Goal: Task Accomplishment & Management: Manage account settings

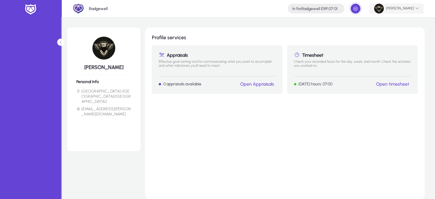
click at [411, 8] on span "[PERSON_NAME]" at bounding box center [396, 9] width 45 height 10
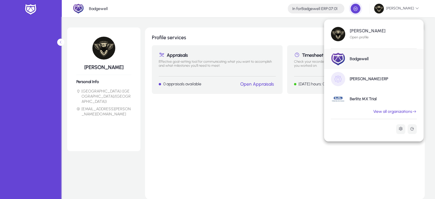
scroll to position [29, 0]
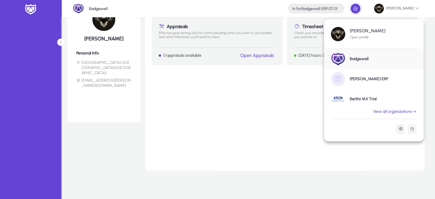
click at [367, 103] on link "Berlitz MX Trial" at bounding box center [373, 99] width 99 height 20
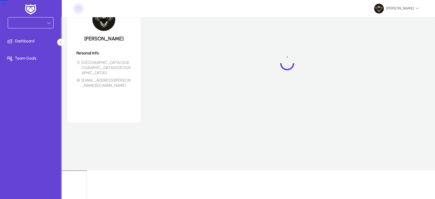
scroll to position [0, 0]
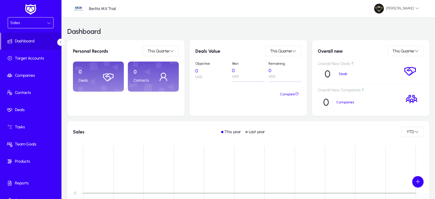
click at [16, 18] on div "Sales" at bounding box center [30, 22] width 45 height 11
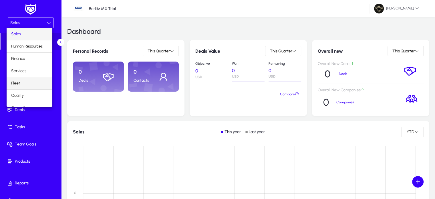
scroll to position [19, 0]
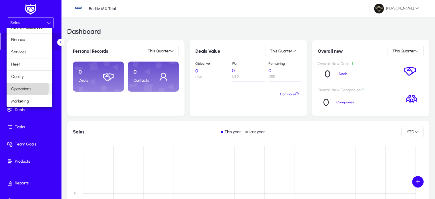
click at [25, 88] on span "Operations" at bounding box center [21, 88] width 20 height 7
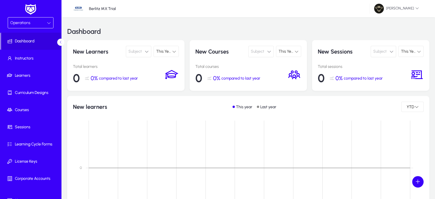
click at [10, 19] on div "Operations" at bounding box center [28, 22] width 37 height 7
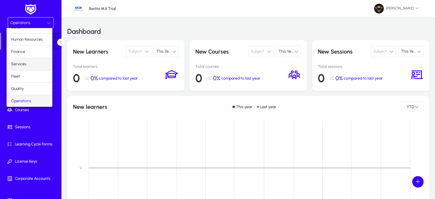
scroll to position [19, 0]
click at [24, 101] on span "Marketing" at bounding box center [20, 101] width 18 height 7
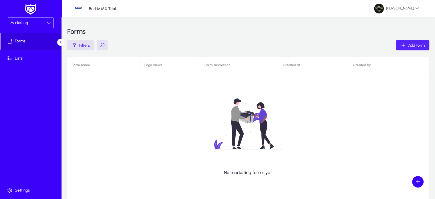
click at [412, 43] on span "Add Form" at bounding box center [416, 45] width 17 height 5
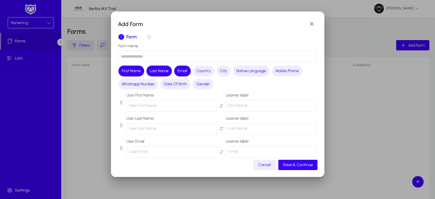
click at [143, 60] on input "text" at bounding box center [217, 56] width 198 height 11
click at [200, 71] on span "Country" at bounding box center [203, 71] width 14 height 6
click at [192, 56] on input "**********" at bounding box center [217, 56] width 198 height 11
click at [185, 55] on input "**********" at bounding box center [217, 56] width 198 height 11
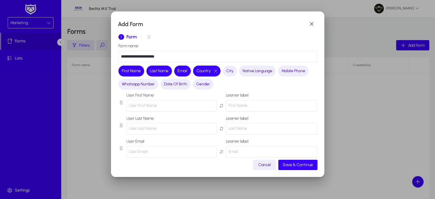
click at [178, 53] on input "**********" at bounding box center [217, 56] width 198 height 11
click at [129, 29] on div "Add Form" at bounding box center [217, 23] width 199 height 11
click at [171, 57] on input "**********" at bounding box center [217, 56] width 198 height 11
type input "*"
type input "**********"
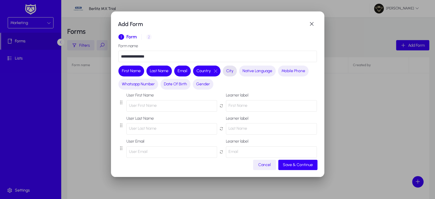
click at [228, 74] on button "City" at bounding box center [230, 70] width 14 height 11
click at [260, 74] on span "Native Language" at bounding box center [264, 71] width 30 height 6
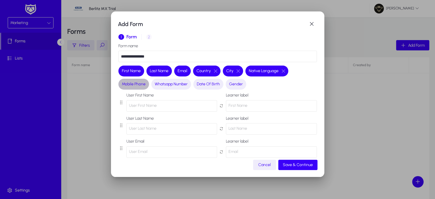
click at [131, 81] on span "Mobile Phone" at bounding box center [134, 84] width 24 height 6
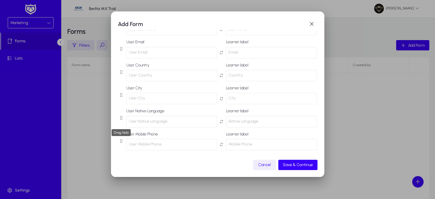
scroll to position [98, 0]
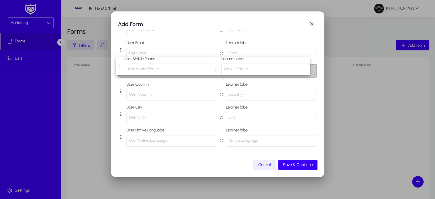
drag, startPoint x: 120, startPoint y: 141, endPoint x: 118, endPoint y: 66, distance: 74.9
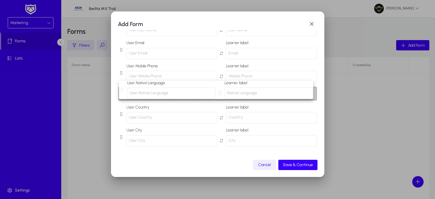
drag, startPoint x: 121, startPoint y: 141, endPoint x: 121, endPoint y: 90, distance: 50.9
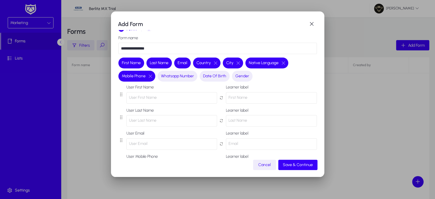
scroll to position [9, 0]
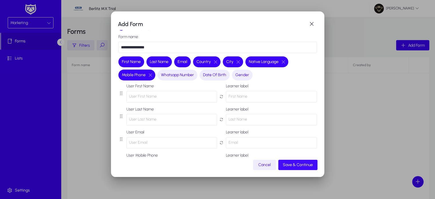
click at [299, 168] on span "button" at bounding box center [297, 165] width 39 height 14
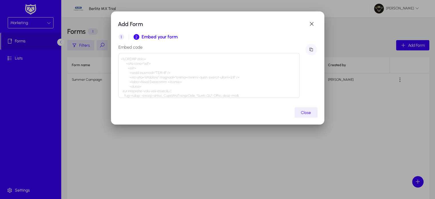
click at [311, 50] on span "button" at bounding box center [310, 49] width 11 height 11
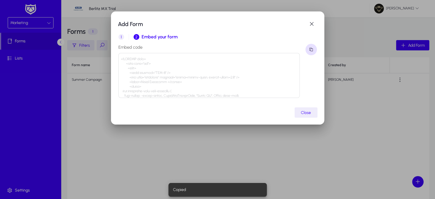
click at [311, 50] on span "button" at bounding box center [310, 49] width 11 height 11
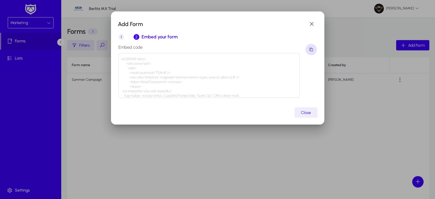
click at [311, 51] on span "button" at bounding box center [310, 49] width 11 height 11
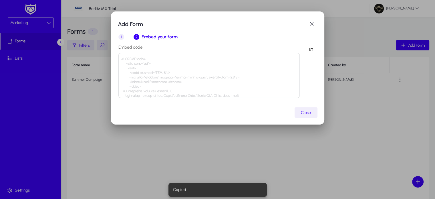
click at [303, 116] on span "button" at bounding box center [305, 112] width 23 height 14
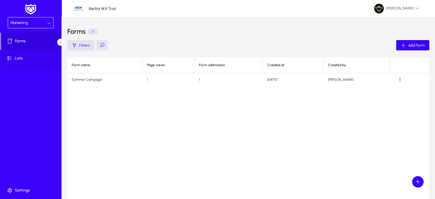
click at [21, 60] on span "Lists" at bounding box center [31, 58] width 61 height 6
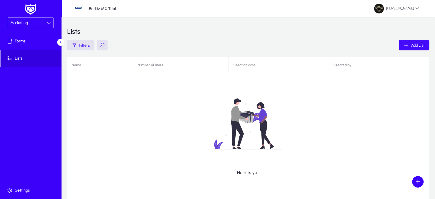
click at [421, 41] on span "button" at bounding box center [414, 45] width 30 height 14
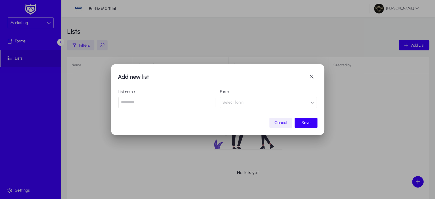
click at [147, 105] on input "text" at bounding box center [166, 102] width 97 height 11
click at [149, 104] on input "**********" at bounding box center [166, 102] width 97 height 11
type input "**********"
click at [241, 105] on span "Select form" at bounding box center [232, 102] width 21 height 11
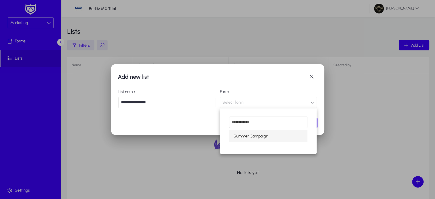
click at [256, 140] on mat-option "Summer Campaign" at bounding box center [268, 136] width 78 height 12
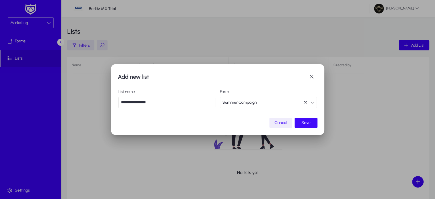
click at [304, 124] on span "Save" at bounding box center [305, 122] width 9 height 5
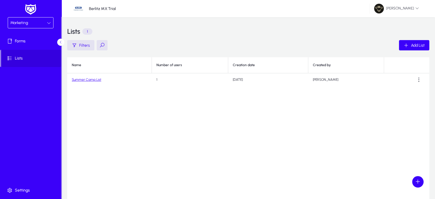
click at [78, 78] on link "Summer Camp List" at bounding box center [86, 79] width 29 height 4
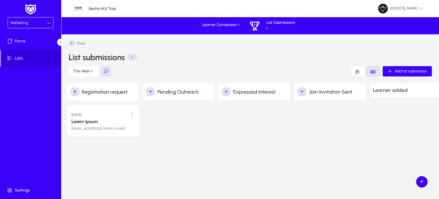
click at [355, 71] on icon "Font Style" at bounding box center [357, 71] width 5 height 5
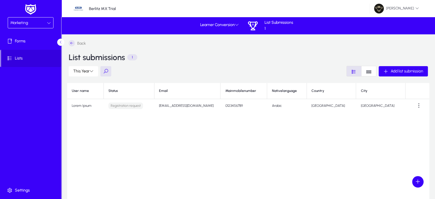
click at [366, 70] on icon "Font Style" at bounding box center [368, 71] width 5 height 5
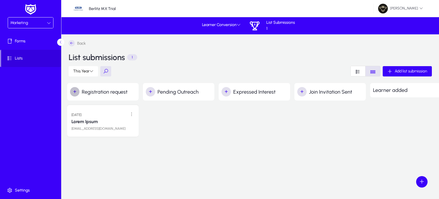
click at [74, 92] on span "button" at bounding box center [74, 91] width 11 height 11
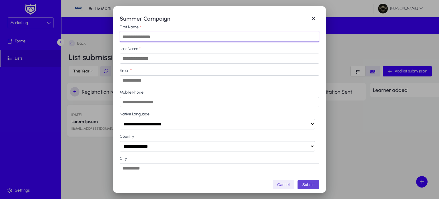
click at [150, 37] on input "First Name" at bounding box center [219, 37] width 199 height 10
click at [178, 20] on h1 "Summer Campaign" at bounding box center [214, 18] width 188 height 9
click at [309, 21] on span "button" at bounding box center [313, 18] width 11 height 11
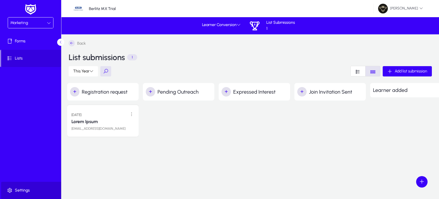
click at [16, 191] on span "Settings" at bounding box center [31, 190] width 61 height 6
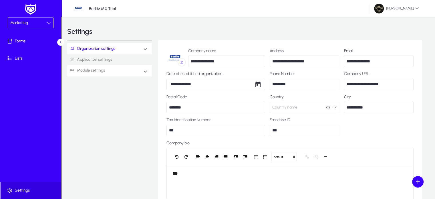
click at [107, 69] on span "Module settings" at bounding box center [88, 70] width 42 height 11
click at [83, 121] on link "Marketing" at bounding box center [83, 123] width 19 height 7
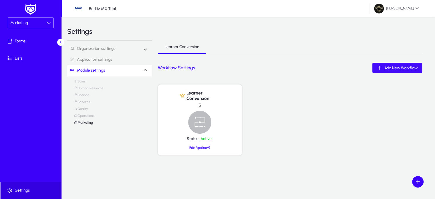
click at [391, 67] on span "Add New Workflow" at bounding box center [400, 67] width 33 height 5
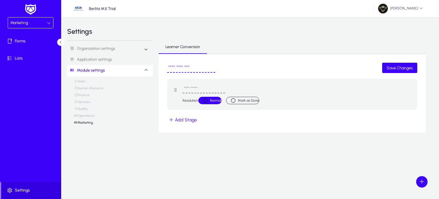
click at [174, 64] on input "text" at bounding box center [191, 67] width 48 height 9
type input "**********"
click at [204, 89] on input "text" at bounding box center [204, 88] width 42 height 9
type input "**********"
click at [185, 121] on button "Add Stage" at bounding box center [182, 119] width 31 height 8
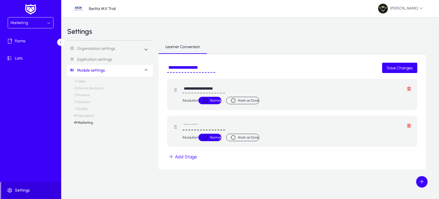
click at [207, 123] on input "text" at bounding box center [204, 125] width 42 height 9
type input "**********"
click at [186, 160] on button "Add Stage" at bounding box center [182, 156] width 31 height 8
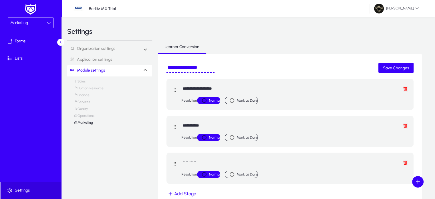
click at [190, 161] on input "text" at bounding box center [202, 162] width 42 height 9
type input "**********"
click at [241, 137] on label "Mark as Done" at bounding box center [246, 137] width 21 height 6
click at [248, 173] on label "Mark as Done" at bounding box center [246, 174] width 21 height 6
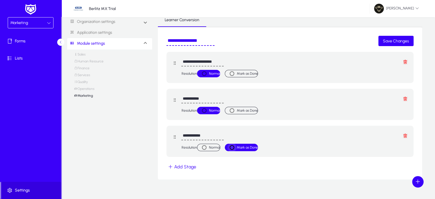
scroll to position [35, 0]
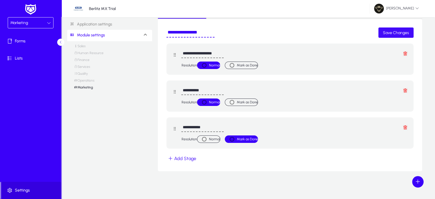
click at [392, 32] on span "Save Changes" at bounding box center [396, 32] width 26 height 5
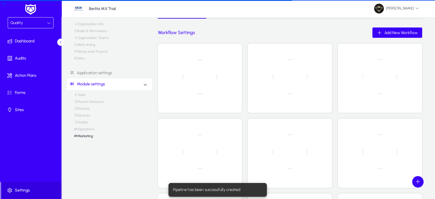
scroll to position [13, 0]
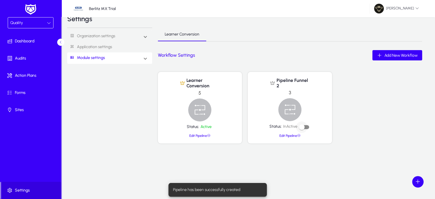
click at [306, 126] on div "button" at bounding box center [301, 126] width 11 height 11
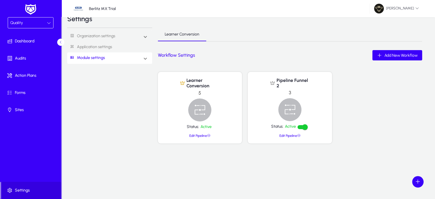
click at [21, 27] on div "Quality" at bounding box center [30, 22] width 45 height 11
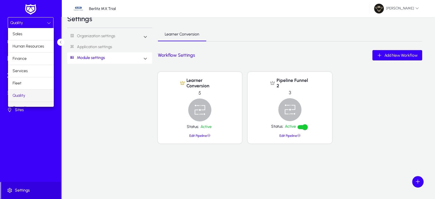
scroll to position [19, 0]
click at [25, 99] on span "Marketing" at bounding box center [22, 101] width 18 height 7
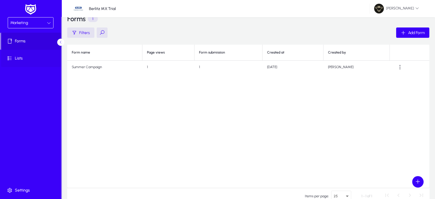
click at [13, 56] on icon at bounding box center [11, 58] width 8 height 6
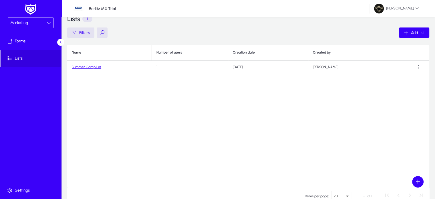
click at [84, 67] on link "Summer Camp List" at bounding box center [86, 67] width 29 height 4
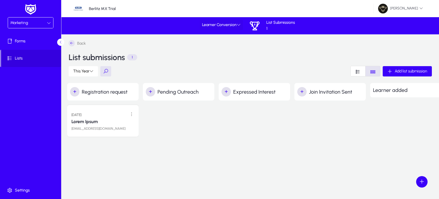
click at [229, 25] on span "Learner Conversion" at bounding box center [221, 25] width 39 height 5
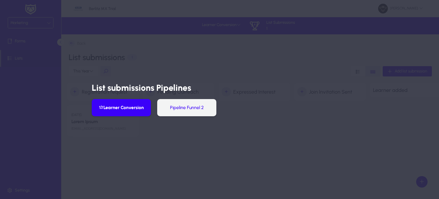
click at [184, 111] on button "Pipeline Funnel 2" at bounding box center [186, 107] width 59 height 17
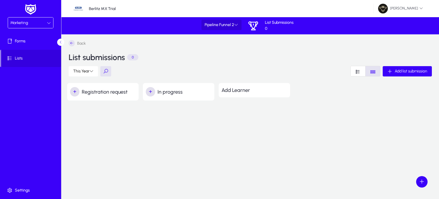
click at [231, 23] on span "Pipeline Funnel 2" at bounding box center [221, 25] width 33 height 5
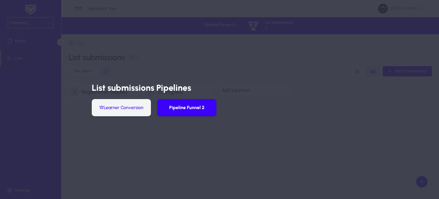
click at [120, 106] on button "Learner Conversion" at bounding box center [121, 107] width 59 height 17
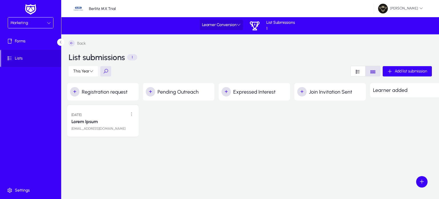
click at [236, 31] on span at bounding box center [221, 25] width 43 height 14
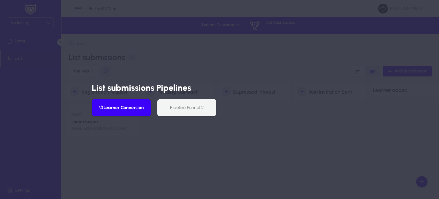
click at [205, 45] on div at bounding box center [219, 99] width 439 height 199
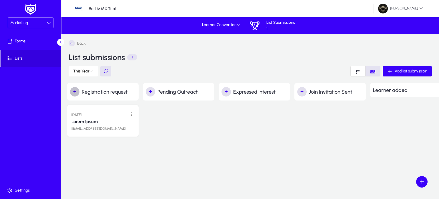
click at [73, 92] on span "button" at bounding box center [74, 91] width 11 height 11
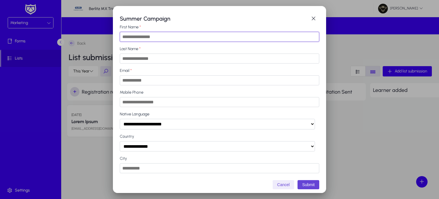
click at [134, 37] on input "First Name" at bounding box center [219, 37] width 199 height 10
type input "*****"
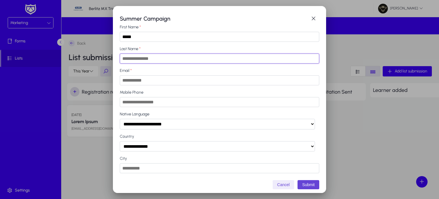
click at [134, 56] on input "Last Name" at bounding box center [219, 58] width 199 height 10
type input "******"
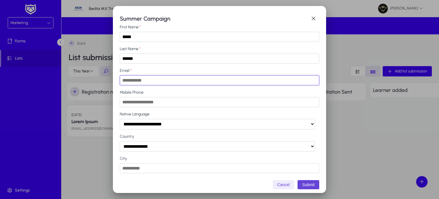
click at [128, 81] on input "Email" at bounding box center [219, 80] width 199 height 10
type input "**********"
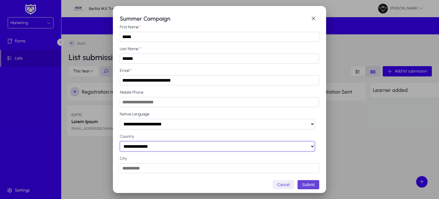
select select "*****"
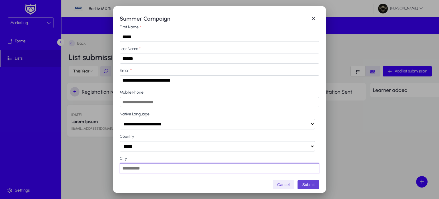
type input "*********"
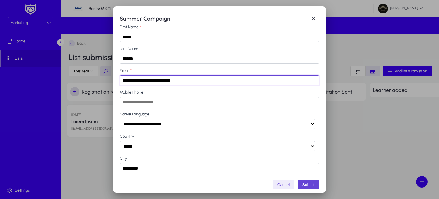
click at [155, 81] on input "**********" at bounding box center [219, 80] width 199 height 10
type input "**********"
click at [141, 104] on input "Mobile Phone" at bounding box center [219, 102] width 199 height 10
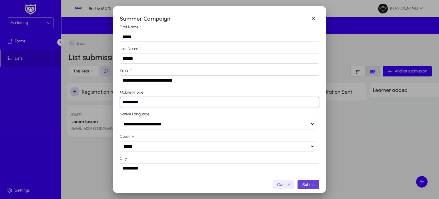
click at [123, 104] on input "*********" at bounding box center [219, 102] width 199 height 10
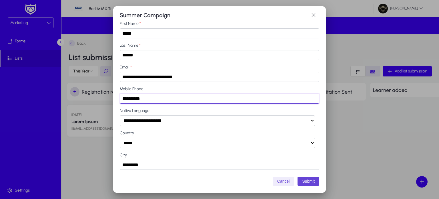
type input "**********"
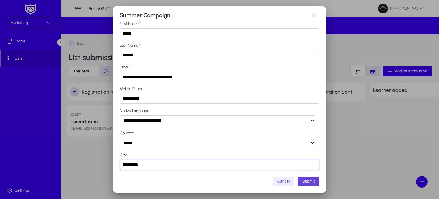
click at [149, 166] on input "*********" at bounding box center [219, 164] width 199 height 10
type input "*"
type input "*****"
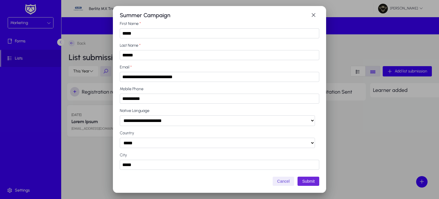
click at [312, 182] on button "Submit" at bounding box center [308, 180] width 22 height 9
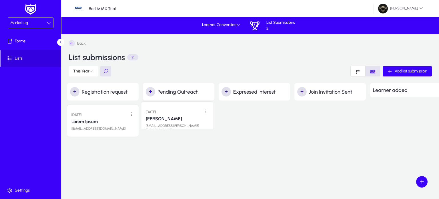
drag, startPoint x: 103, startPoint y: 153, endPoint x: 177, endPoint y: 109, distance: 86.5
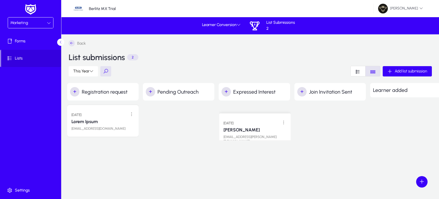
drag, startPoint x: 183, startPoint y: 115, endPoint x: 259, endPoint y: 119, distance: 76.4
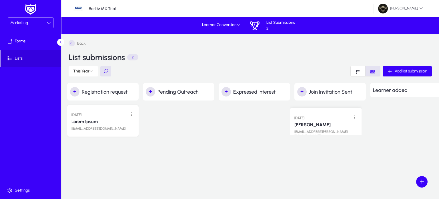
drag, startPoint x: 259, startPoint y: 119, endPoint x: 331, endPoint y: 117, distance: 71.4
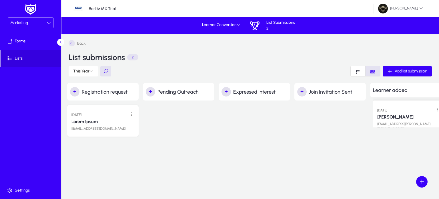
drag, startPoint x: 331, startPoint y: 117, endPoint x: 409, endPoint y: 108, distance: 79.1
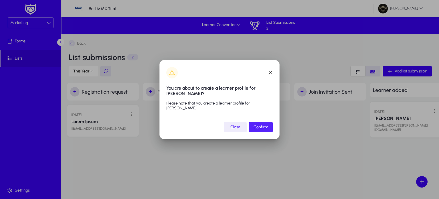
click at [257, 129] on span "submit" at bounding box center [261, 127] width 24 height 14
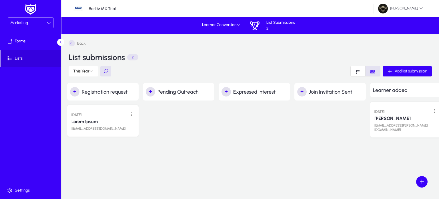
click at [20, 22] on span "Marketing" at bounding box center [19, 22] width 18 height 5
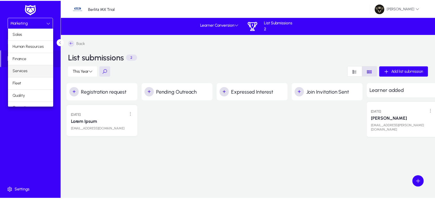
scroll to position [19, 0]
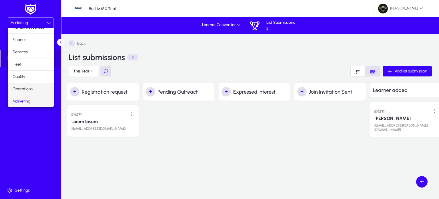
click at [28, 90] on span "Operations" at bounding box center [23, 88] width 20 height 7
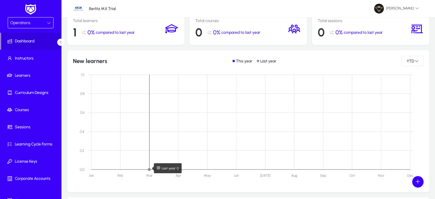
scroll to position [66, 0]
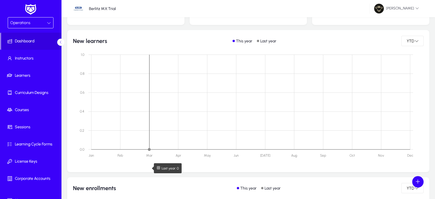
click at [139, 132] on rect at bounding box center [250, 102] width 324 height 95
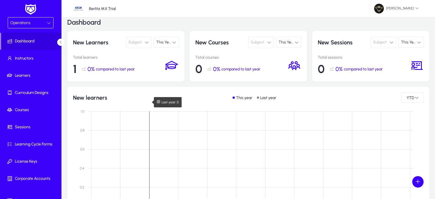
scroll to position [8, 0]
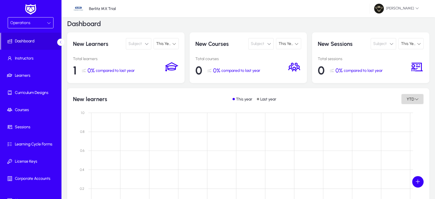
click at [407, 98] on span "YTD" at bounding box center [410, 99] width 9 height 5
click at [411, 127] on button "Monthly" at bounding box center [416, 124] width 32 height 12
click at [283, 100] on div "New learners This year Last year MONTHLY" at bounding box center [248, 99] width 350 height 10
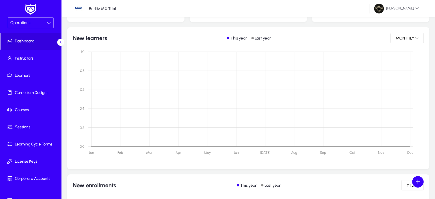
scroll to position [0, 0]
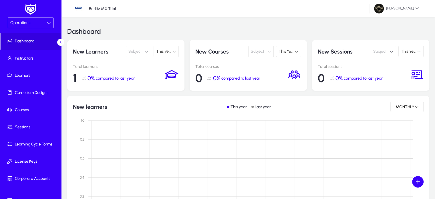
click at [168, 46] on div "This Year" at bounding box center [166, 51] width 25 height 11
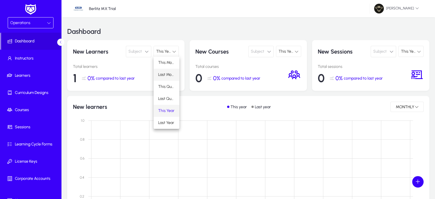
click at [166, 77] on span "Last Month" at bounding box center [166, 74] width 17 height 7
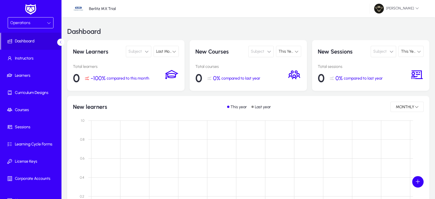
click at [171, 53] on span "Last Month" at bounding box center [165, 51] width 19 height 5
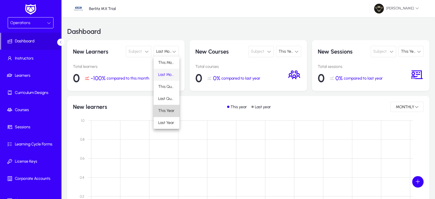
click at [165, 105] on mat-option "This Year" at bounding box center [166, 111] width 26 height 12
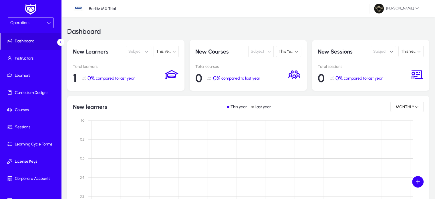
click at [135, 53] on span "Subject" at bounding box center [134, 51] width 13 height 11
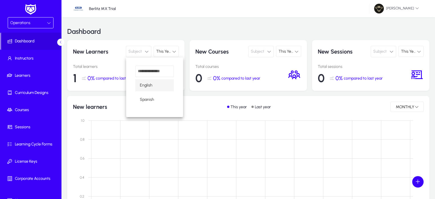
click at [145, 85] on span "English" at bounding box center [146, 85] width 13 height 7
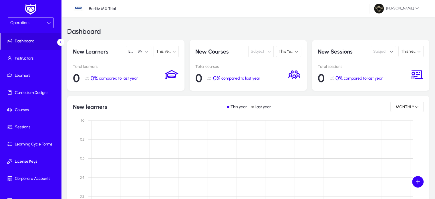
click at [259, 49] on span "Subject" at bounding box center [257, 51] width 13 height 11
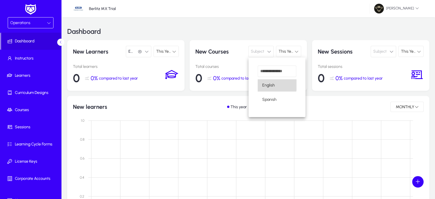
click at [270, 83] on span "English" at bounding box center [268, 85] width 13 height 7
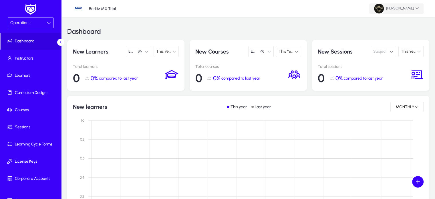
click at [412, 10] on span "[PERSON_NAME]" at bounding box center [396, 9] width 45 height 10
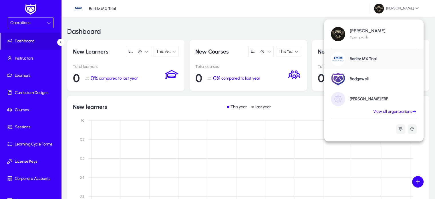
click at [358, 98] on h1 "[PERSON_NAME] ERP" at bounding box center [368, 98] width 38 height 5
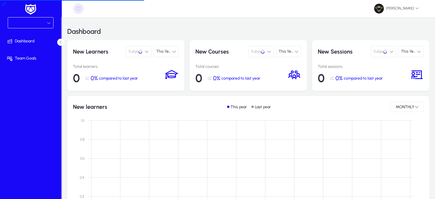
click at [26, 20] on div at bounding box center [28, 22] width 37 height 7
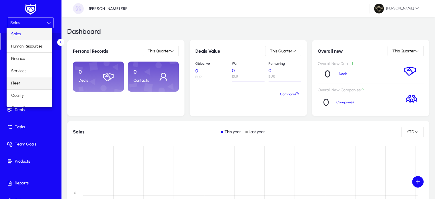
scroll to position [19, 0]
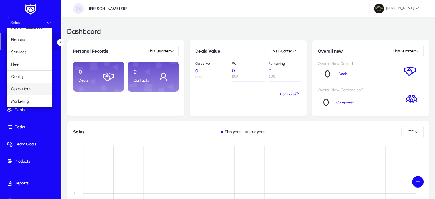
click at [27, 88] on span "Operations" at bounding box center [21, 88] width 20 height 7
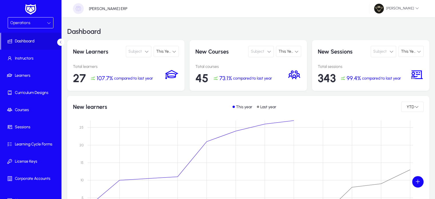
click at [163, 53] on div "This Year" at bounding box center [164, 51] width 16 height 7
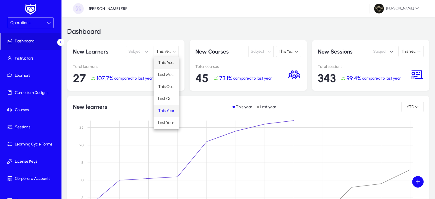
click at [163, 61] on span "This Month" at bounding box center [166, 62] width 17 height 7
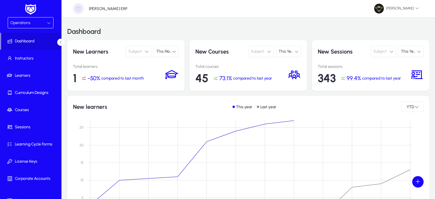
click at [143, 50] on button "Subject" at bounding box center [138, 51] width 25 height 11
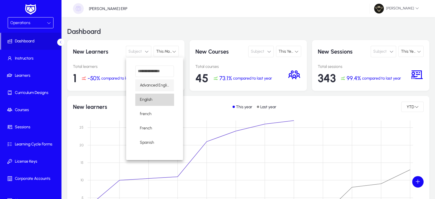
click at [149, 102] on span "English" at bounding box center [146, 99] width 13 height 7
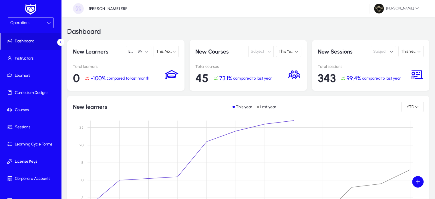
click at [170, 56] on div "This Month" at bounding box center [166, 51] width 25 height 11
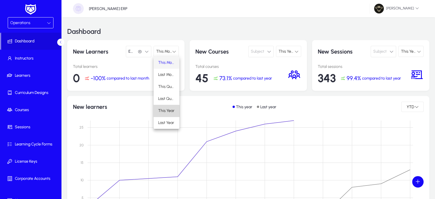
drag, startPoint x: 165, startPoint y: 114, endPoint x: 157, endPoint y: 114, distance: 8.0
click at [157, 114] on mat-option "This Year" at bounding box center [166, 111] width 26 height 12
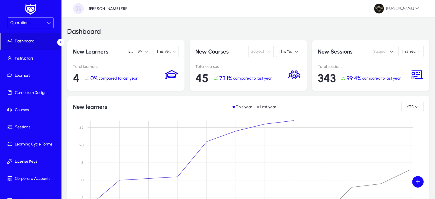
click at [262, 55] on span "Subject" at bounding box center [257, 51] width 13 height 11
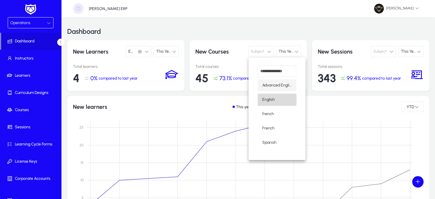
click at [271, 99] on span "English" at bounding box center [268, 99] width 13 height 7
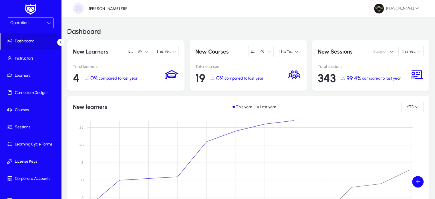
click at [385, 52] on span "Subject" at bounding box center [379, 51] width 13 height 11
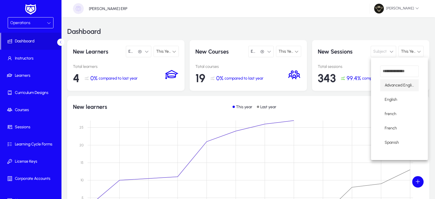
click at [393, 84] on span "Advanced English" at bounding box center [398, 85] width 29 height 7
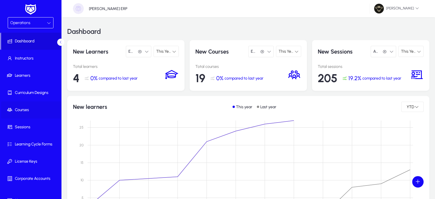
click at [21, 108] on span "Courses" at bounding box center [31, 110] width 61 height 6
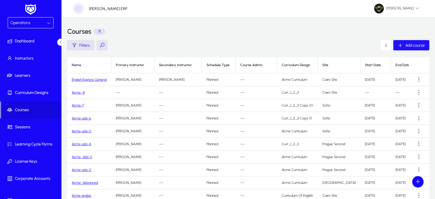
click at [404, 49] on span "button" at bounding box center [411, 45] width 36 height 14
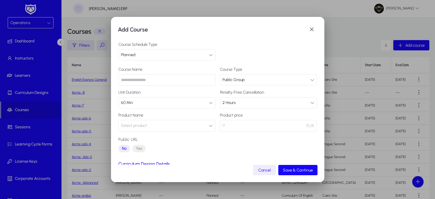
click at [134, 78] on input "text" at bounding box center [166, 79] width 97 height 11
click at [134, 82] on input "**********" at bounding box center [166, 79] width 97 height 11
type input "**********"
click at [186, 99] on div "60 Min" at bounding box center [165, 102] width 88 height 7
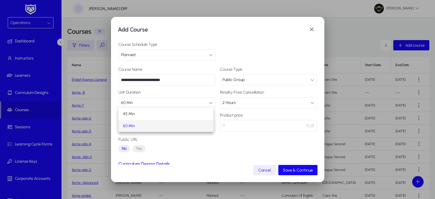
click at [238, 48] on div at bounding box center [217, 99] width 435 height 199
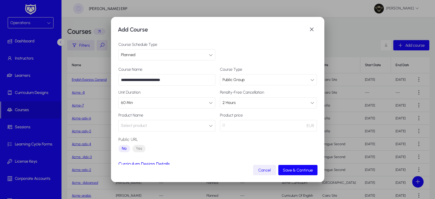
click at [175, 81] on input "**********" at bounding box center [166, 79] width 97 height 11
click at [244, 79] on div "Public Group" at bounding box center [266, 79] width 88 height 7
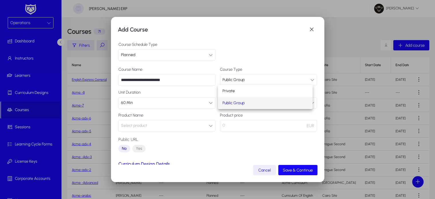
click at [233, 97] on mat-option "Public Group" at bounding box center [265, 103] width 95 height 12
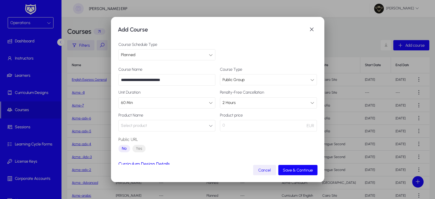
click at [231, 82] on div "Public Group" at bounding box center [266, 79] width 88 height 7
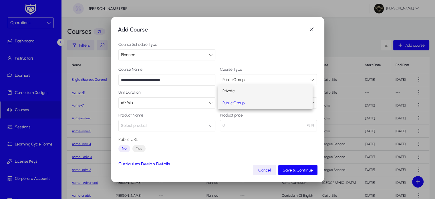
click at [227, 90] on span "Private" at bounding box center [228, 90] width 12 height 7
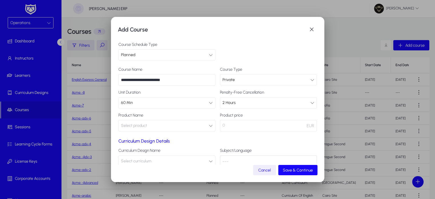
click at [239, 76] on div "Private" at bounding box center [266, 79] width 88 height 7
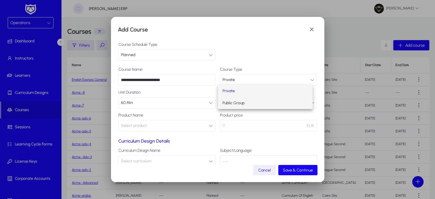
click at [246, 102] on mat-option "Public Group" at bounding box center [265, 103] width 95 height 12
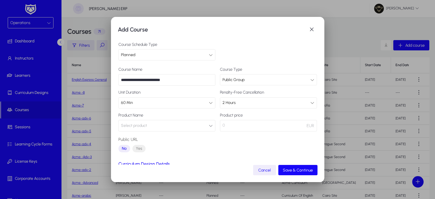
click at [163, 105] on div "60 Min" at bounding box center [165, 102] width 88 height 7
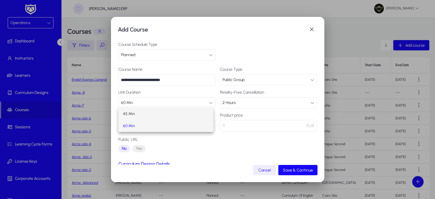
click at [137, 112] on mat-option "45 Min" at bounding box center [165, 114] width 95 height 12
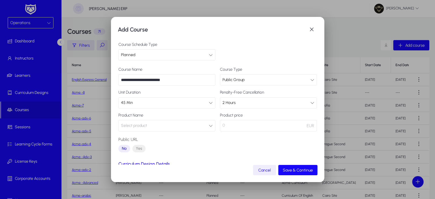
click at [157, 129] on button "Select product" at bounding box center [166, 125] width 97 height 11
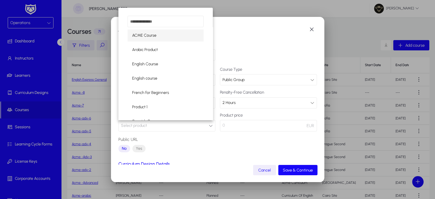
click at [172, 132] on div at bounding box center [217, 99] width 435 height 199
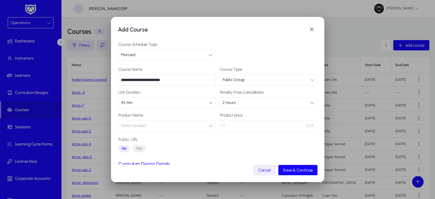
click at [153, 124] on button "Select product" at bounding box center [166, 125] width 97 height 11
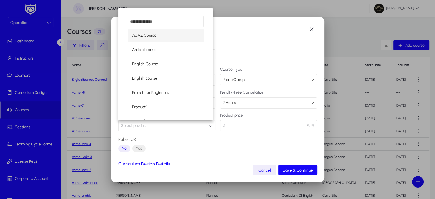
click at [163, 35] on mat-option "ACME Course" at bounding box center [165, 35] width 76 height 12
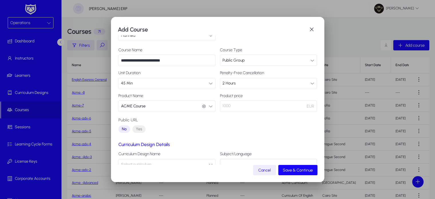
scroll to position [27, 0]
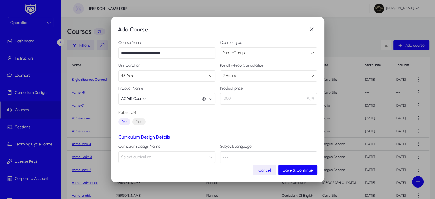
click at [169, 95] on button "ACME Course ACME Course" at bounding box center [166, 98] width 97 height 11
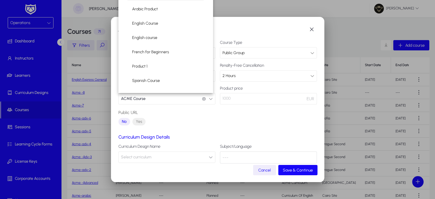
scroll to position [0, 0]
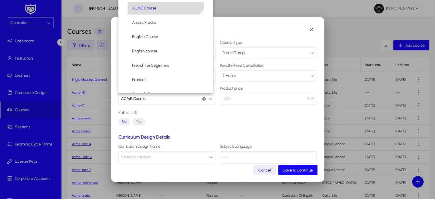
click at [157, 5] on mat-option "ACME Course" at bounding box center [165, 8] width 76 height 12
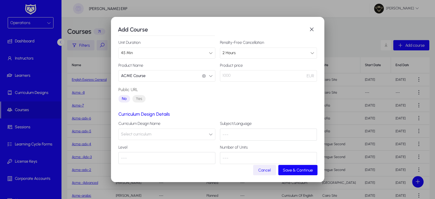
scroll to position [57, 0]
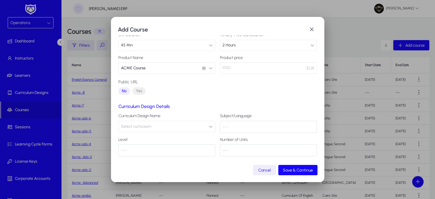
drag, startPoint x: 233, startPoint y: 67, endPoint x: 215, endPoint y: 71, distance: 18.2
click at [215, 71] on div "**********" at bounding box center [217, 53] width 198 height 87
click at [166, 127] on button "Select curriculum" at bounding box center [166, 126] width 97 height 11
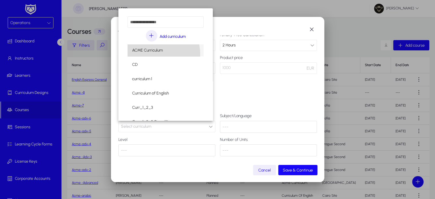
click at [151, 54] on mat-option "ACME Curriculum" at bounding box center [165, 50] width 76 height 12
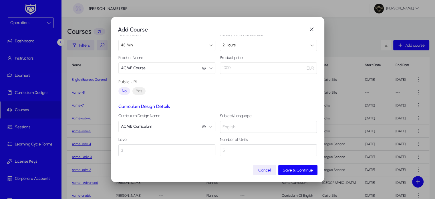
drag, startPoint x: 241, startPoint y: 124, endPoint x: 217, endPoint y: 127, distance: 24.5
click at [217, 127] on div "Curriculum Design Details Curriculum Design Name ACME Curriculum ACME Curriculu…" at bounding box center [217, 129] width 198 height 53
drag, startPoint x: 127, startPoint y: 148, endPoint x: 112, endPoint y: 152, distance: 16.1
click at [112, 152] on div "**********" at bounding box center [217, 99] width 213 height 165
drag, startPoint x: 235, startPoint y: 147, endPoint x: 213, endPoint y: 152, distance: 22.5
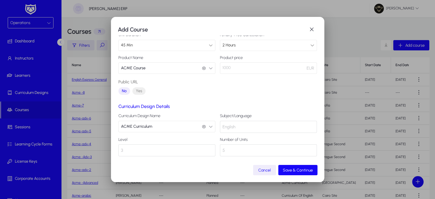
click at [213, 152] on div "Curriculum Design Details Curriculum Design Name ACME Curriculum ACME Curriculu…" at bounding box center [217, 129] width 198 height 53
click at [202, 161] on mat-dialog-content "**********" at bounding box center [217, 99] width 199 height 129
click at [298, 169] on span "Save & Continue" at bounding box center [298, 169] width 30 height 5
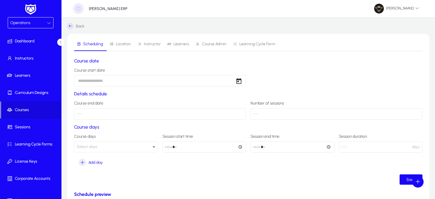
click at [108, 81] on body "Operations Dashboard Instructors Learners Curriculum Designs Courses Sessions L…" at bounding box center [217, 99] width 435 height 199
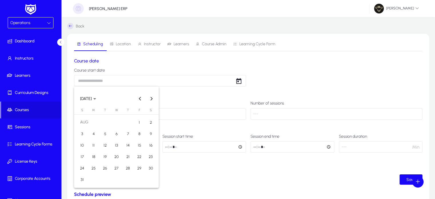
click at [139, 155] on span "22" at bounding box center [139, 156] width 10 height 10
type input "**********"
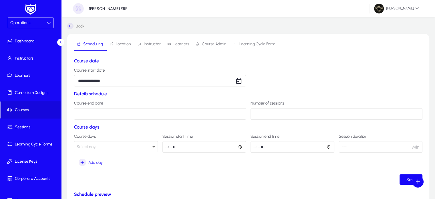
drag, startPoint x: 106, startPoint y: 146, endPoint x: 89, endPoint y: 146, distance: 16.9
drag, startPoint x: 89, startPoint y: 146, endPoint x: 85, endPoint y: 147, distance: 4.4
click at [85, 147] on span "Select days" at bounding box center [87, 146] width 21 height 5
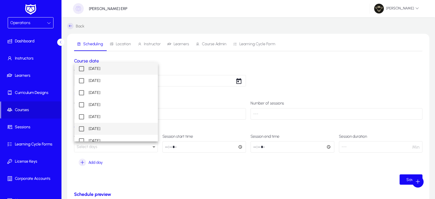
click at [93, 123] on mat-option "Saturday" at bounding box center [115, 129] width 83 height 12
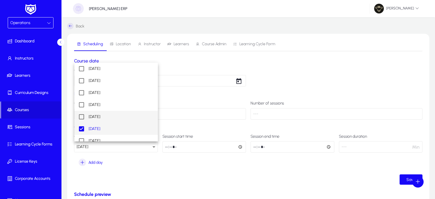
click at [88, 115] on mat-option "Friday" at bounding box center [115, 117] width 83 height 12
click at [150, 159] on div at bounding box center [217, 99] width 435 height 199
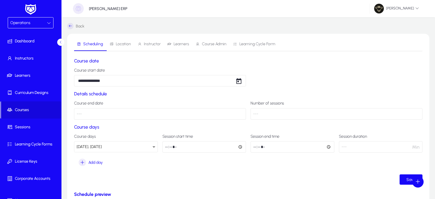
click at [167, 148] on input "time" at bounding box center [204, 146] width 84 height 11
type input "*****"
click at [254, 148] on input "time" at bounding box center [292, 146] width 84 height 11
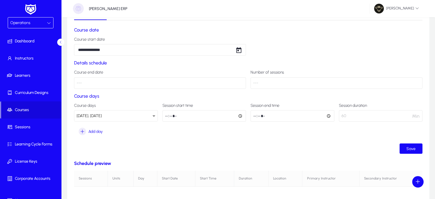
scroll to position [34, 0]
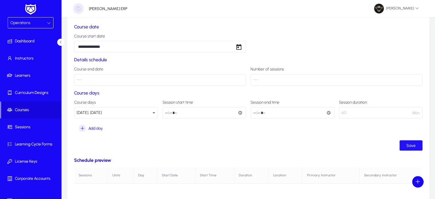
click at [411, 143] on span "Save" at bounding box center [410, 145] width 9 height 5
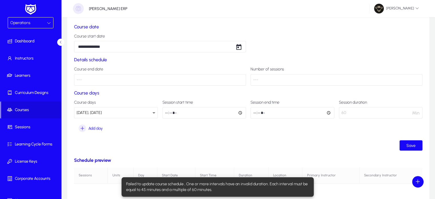
click at [258, 113] on input "*****" at bounding box center [292, 112] width 84 height 11
click at [254, 112] on input "*****" at bounding box center [292, 112] width 84 height 11
type input "*****"
click at [409, 144] on span "Save" at bounding box center [410, 145] width 9 height 5
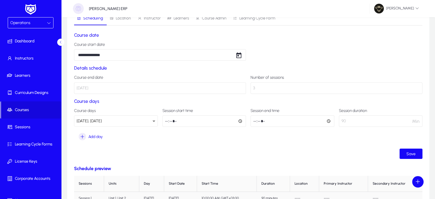
scroll to position [24, 0]
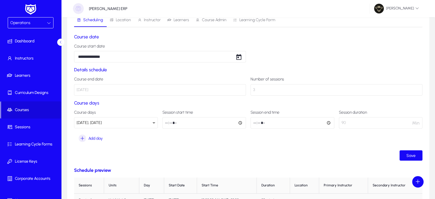
drag, startPoint x: 104, startPoint y: 88, endPoint x: 75, endPoint y: 89, distance: 29.5
click at [75, 89] on p "29 Aug 2025" at bounding box center [160, 89] width 172 height 11
drag, startPoint x: 260, startPoint y: 91, endPoint x: 250, endPoint y: 92, distance: 10.1
click at [250, 92] on p "3" at bounding box center [336, 89] width 172 height 11
drag, startPoint x: 353, startPoint y: 121, endPoint x: 339, endPoint y: 122, distance: 14.4
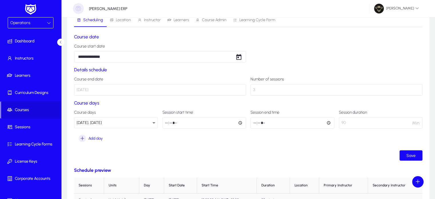
click at [339, 122] on p "90" at bounding box center [381, 122] width 84 height 11
click at [330, 154] on ui-button "Save" at bounding box center [248, 155] width 348 height 10
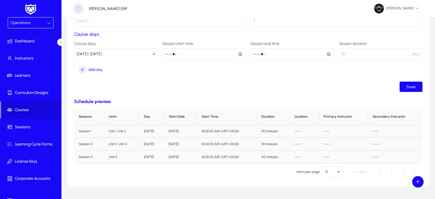
scroll to position [92, 0]
drag, startPoint x: 79, startPoint y: 131, endPoint x: 290, endPoint y: 133, distance: 211.4
click at [290, 133] on tr "Session 1 Unit 1, Unit 2 Friday Aug 22, 2025 10:00:00 AM GMT+03:00 90 minutes -…" at bounding box center [248, 131] width 348 height 13
click at [275, 88] on ui-button "Save" at bounding box center [248, 87] width 348 height 10
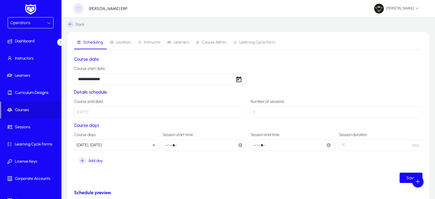
scroll to position [1, 0]
drag, startPoint x: 405, startPoint y: 179, endPoint x: 333, endPoint y: 137, distance: 83.7
drag, startPoint x: 333, startPoint y: 137, endPoint x: 119, endPoint y: 43, distance: 233.2
click at [119, 43] on span "Location" at bounding box center [123, 43] width 15 height 4
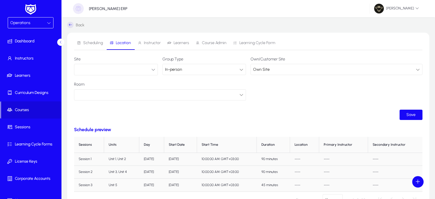
click at [91, 67] on button "button" at bounding box center [116, 69] width 84 height 11
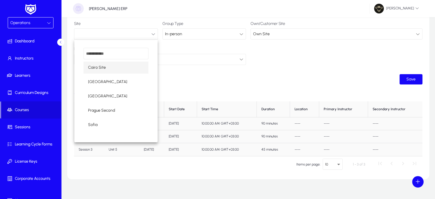
scroll to position [37, 0]
click at [130, 67] on mat-option "Cairo Site" at bounding box center [115, 67] width 65 height 12
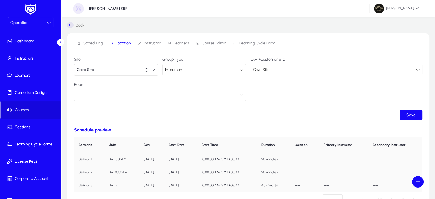
scroll to position [0, 0]
click at [198, 73] on div "In-person" at bounding box center [202, 70] width 75 height 7
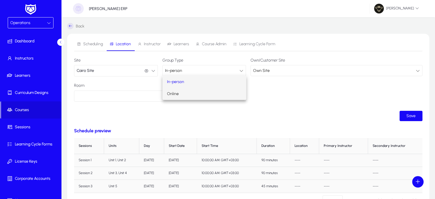
click at [178, 96] on mat-option "Online" at bounding box center [203, 94] width 83 height 12
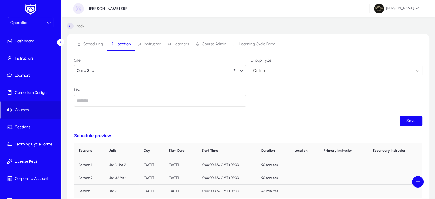
click at [115, 99] on input "text" at bounding box center [160, 100] width 172 height 11
type input "**********"
click at [272, 67] on div "Online" at bounding box center [334, 70] width 163 height 7
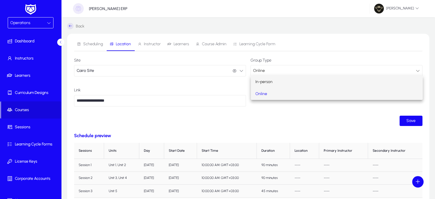
click at [270, 80] on span "In-person" at bounding box center [263, 81] width 17 height 7
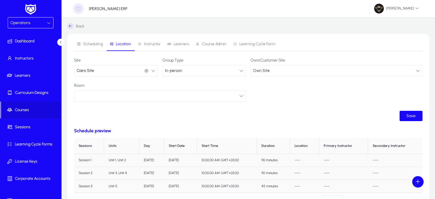
click at [266, 70] on span "Own Site" at bounding box center [261, 70] width 17 height 5
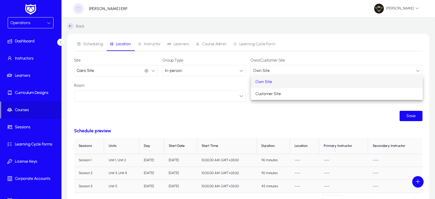
click at [271, 79] on mat-option "Own Site" at bounding box center [337, 82] width 172 height 12
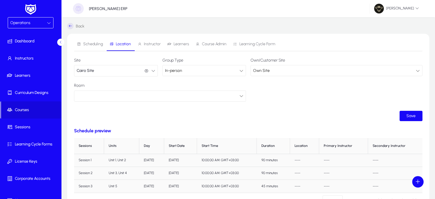
click at [270, 67] on div "Own Site" at bounding box center [334, 70] width 163 height 7
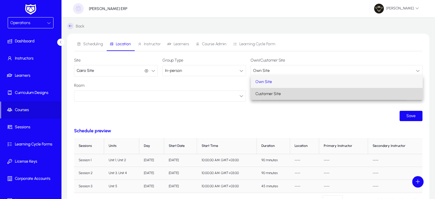
click at [269, 96] on span "Customer Site" at bounding box center [267, 93] width 25 height 7
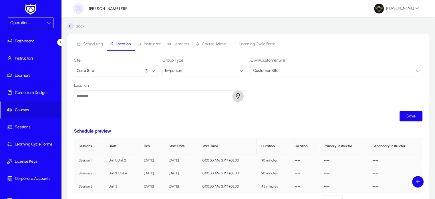
click at [235, 99] on span "button" at bounding box center [237, 95] width 11 height 11
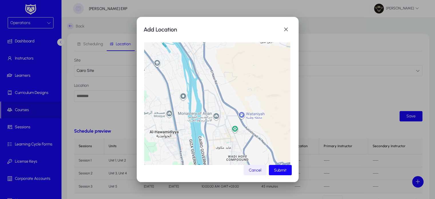
drag, startPoint x: 180, startPoint y: 65, endPoint x: 235, endPoint y: 176, distance: 123.7
click at [235, 176] on div "Add Location ← Move left → Move right ↑ Move up ↓ Move down + Zoom in - Zoom ou…" at bounding box center [218, 99] width 162 height 165
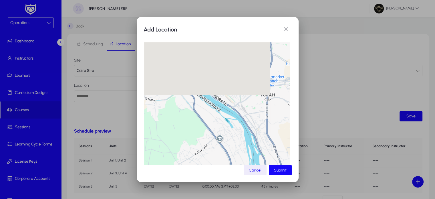
drag, startPoint x: 206, startPoint y: 77, endPoint x: 269, endPoint y: 153, distance: 97.8
click at [269, 153] on div at bounding box center [217, 115] width 146 height 146
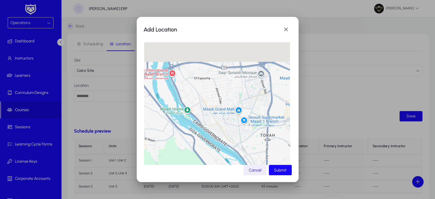
drag, startPoint x: 233, startPoint y: 111, endPoint x: 232, endPoint y: 154, distance: 43.7
click at [232, 154] on div at bounding box center [217, 115] width 146 height 146
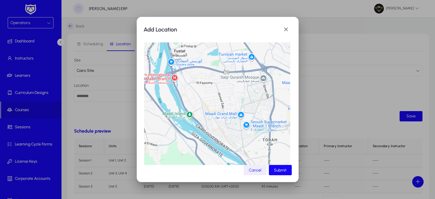
drag, startPoint x: 211, startPoint y: 101, endPoint x: 216, endPoint y: 103, distance: 4.7
click at [216, 103] on div at bounding box center [217, 115] width 146 height 146
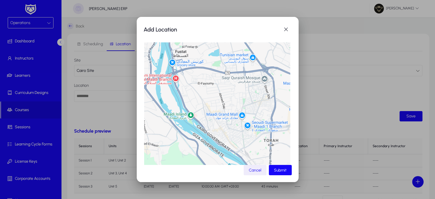
click at [229, 120] on div at bounding box center [217, 115] width 146 height 146
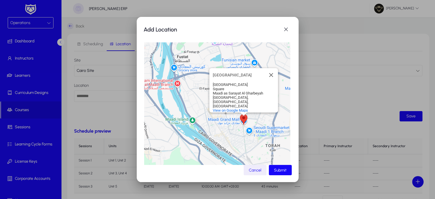
drag, startPoint x: 224, startPoint y: 108, endPoint x: 231, endPoint y: 115, distance: 10.3
click at [231, 115] on div "Maadi Grand Mall Maadi Grand Mall Grand Mall Square Maadi as Sarayat Al Gharbey…" at bounding box center [217, 115] width 146 height 146
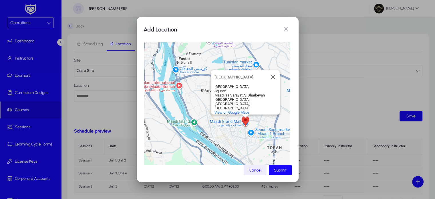
click at [238, 126] on div "Maadi Grand Mall Maadi Grand Mall Grand Mall Square Maadi as Sarayat Al Gharbey…" at bounding box center [217, 115] width 146 height 146
click at [281, 169] on span "Submit" at bounding box center [280, 169] width 13 height 5
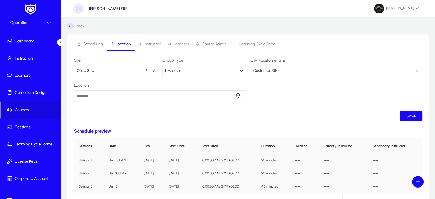
type input "**********"
drag, startPoint x: 77, startPoint y: 95, endPoint x: 258, endPoint y: 95, distance: 181.1
click at [258, 95] on form "**********" at bounding box center [248, 89] width 348 height 63
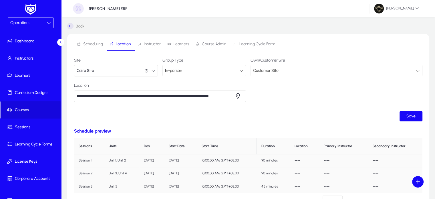
click at [295, 109] on form "**********" at bounding box center [248, 89] width 348 height 63
click at [403, 114] on span "submit" at bounding box center [410, 116] width 23 height 14
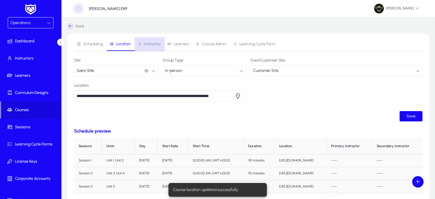
click at [151, 43] on span "Instructor" at bounding box center [152, 44] width 17 height 4
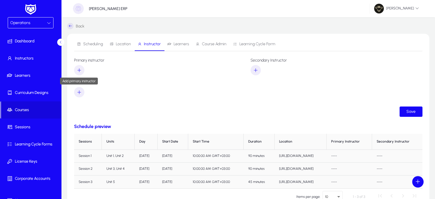
click at [79, 67] on span "button" at bounding box center [79, 70] width 10 height 14
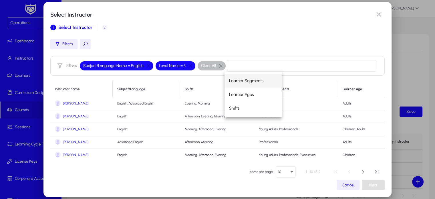
click at [238, 41] on div "Filters" at bounding box center [217, 44] width 334 height 10
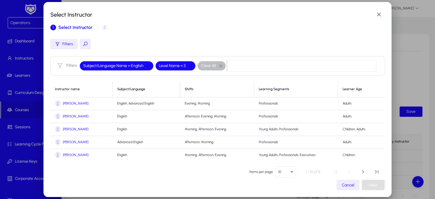
click at [67, 103] on span "John Doe" at bounding box center [75, 103] width 25 height 4
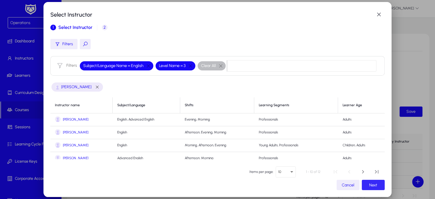
click at [369, 185] on span "Next" at bounding box center [373, 184] width 8 height 5
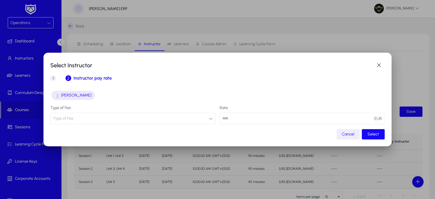
click at [148, 114] on button "Type of Fee" at bounding box center [132, 118] width 165 height 11
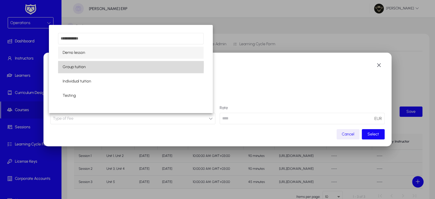
click at [76, 65] on span "Group tuition" at bounding box center [74, 66] width 23 height 7
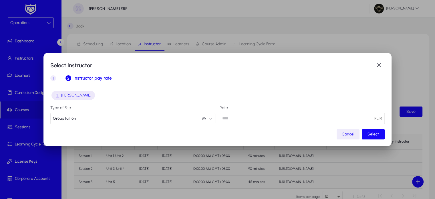
click at [237, 120] on input "number" at bounding box center [301, 118] width 165 height 11
type input "**"
click at [159, 119] on button "Group tuition Group tuition" at bounding box center [132, 118] width 165 height 11
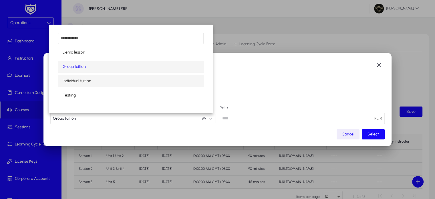
click at [78, 84] on span "Individual tuition" at bounding box center [77, 80] width 29 height 7
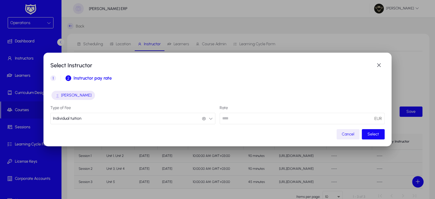
click at [151, 124] on mat-dialog-content "John doe Type of Fee Individual tuition Individual tuition Rate EUR" at bounding box center [217, 106] width 334 height 43
click at [145, 118] on button "Individual tuition Individual tuition" at bounding box center [132, 118] width 165 height 11
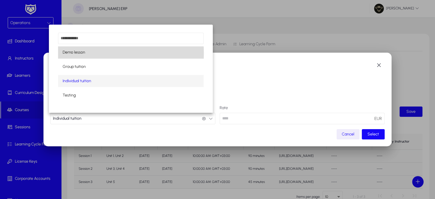
click at [89, 53] on mat-option "Demo lesson" at bounding box center [131, 52] width 146 height 12
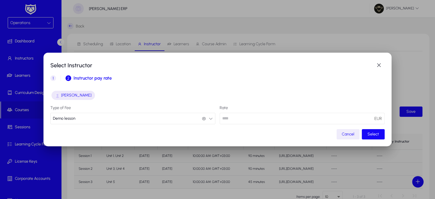
click at [178, 114] on button "Demo lesson Demo lesson" at bounding box center [132, 118] width 165 height 11
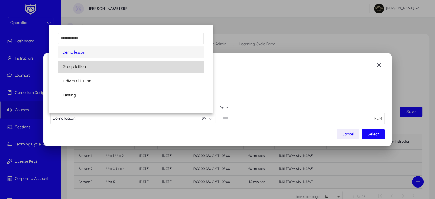
click at [103, 69] on mat-option "Group tuition" at bounding box center [131, 67] width 146 height 12
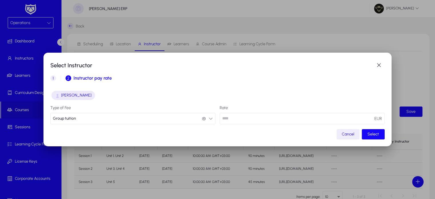
click at [236, 118] on input "number" at bounding box center [301, 118] width 165 height 11
type input "**"
click at [372, 134] on span "Select" at bounding box center [372, 133] width 11 height 5
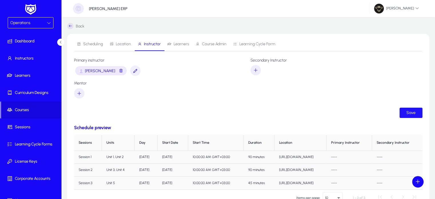
click at [400, 111] on span "submit" at bounding box center [410, 113] width 23 height 14
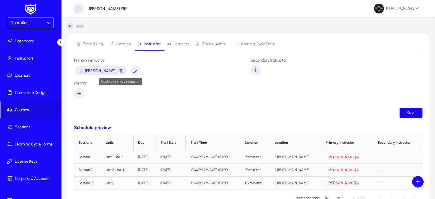
click at [130, 69] on span "button" at bounding box center [135, 71] width 10 height 14
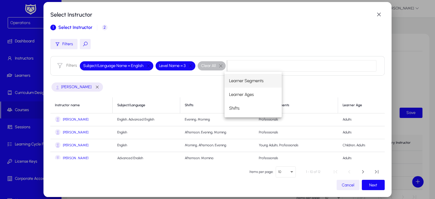
click at [69, 133] on span "John Doe Ii" at bounding box center [75, 132] width 25 height 4
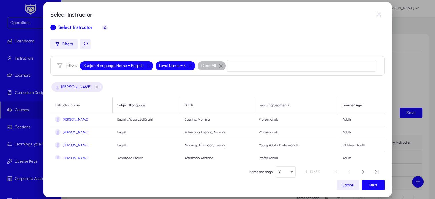
click at [367, 187] on span "button" at bounding box center [372, 185] width 23 height 14
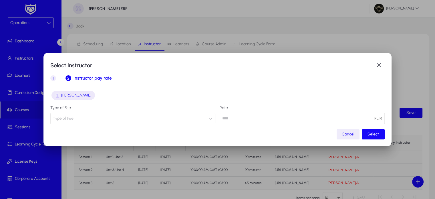
click at [128, 113] on button "Type of Fee" at bounding box center [132, 118] width 165 height 11
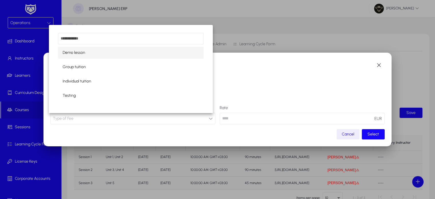
click at [81, 53] on span "Demo lesson" at bounding box center [74, 52] width 23 height 7
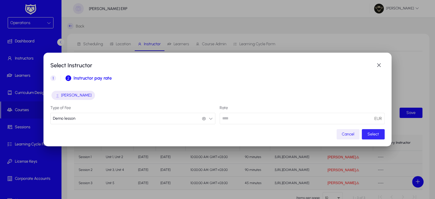
click at [367, 133] on span "Select" at bounding box center [372, 133] width 11 height 5
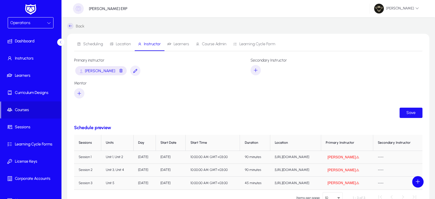
click at [413, 117] on span "submit" at bounding box center [410, 113] width 23 height 14
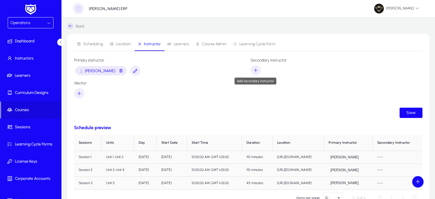
click at [257, 69] on icon "button" at bounding box center [255, 69] width 5 height 5
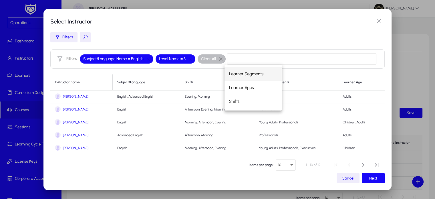
click at [67, 95] on span "John Doe" at bounding box center [75, 96] width 25 height 4
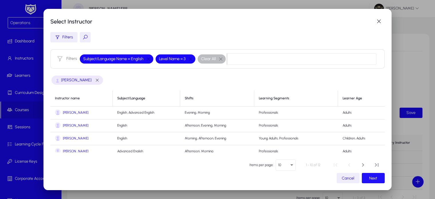
click at [371, 173] on span "button" at bounding box center [372, 178] width 23 height 14
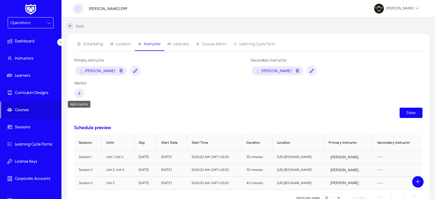
click at [75, 91] on span "button" at bounding box center [79, 93] width 10 height 14
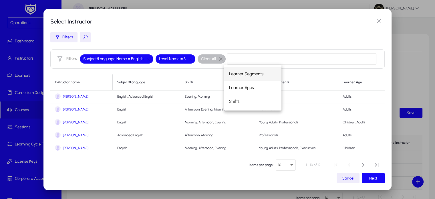
click at [66, 121] on span "Ahmed Ali" at bounding box center [75, 122] width 25 height 4
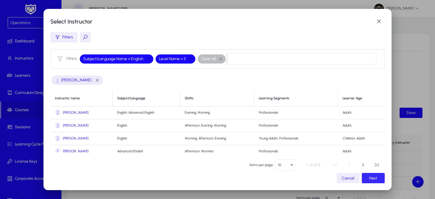
click at [369, 174] on span "button" at bounding box center [372, 178] width 23 height 14
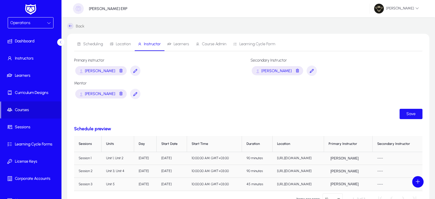
click at [408, 112] on span "Save" at bounding box center [410, 113] width 9 height 5
click at [182, 47] on span "Learners" at bounding box center [178, 44] width 22 height 14
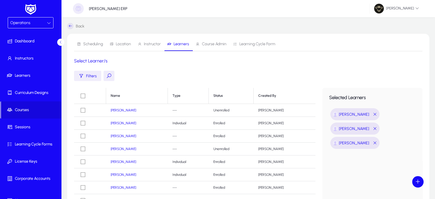
click at [89, 75] on span "Filters" at bounding box center [91, 75] width 11 height 5
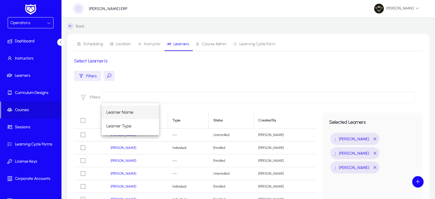
click at [128, 97] on input at bounding box center [258, 96] width 312 height 11
click at [128, 110] on span "Learner Name" at bounding box center [119, 112] width 27 height 7
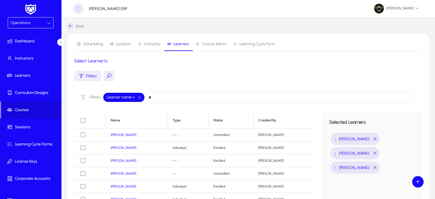
type input "*"
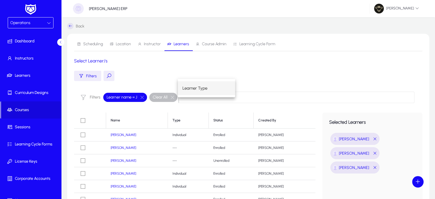
scroll to position [26, 0]
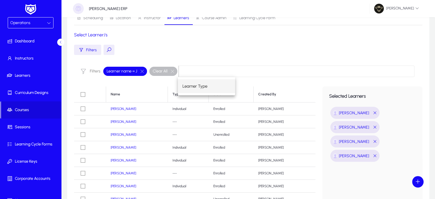
click at [369, 61] on div "Scheduling Location Instructor Learners Course Admin Learning Cycle Form Select…" at bounding box center [248, 139] width 362 height 262
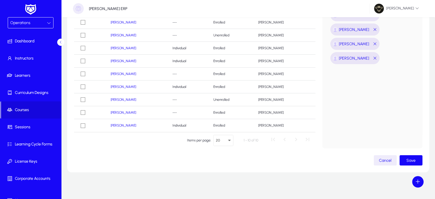
scroll to position [125, 0]
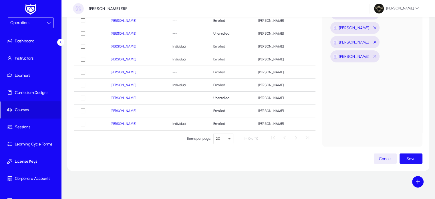
click at [412, 153] on span "button" at bounding box center [410, 158] width 23 height 14
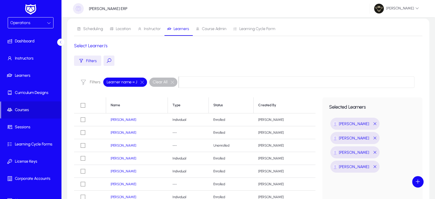
scroll to position [14, 0]
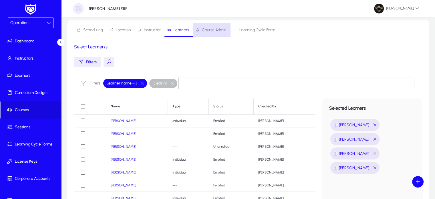
click at [216, 28] on span "Course Admin" at bounding box center [214, 30] width 25 height 4
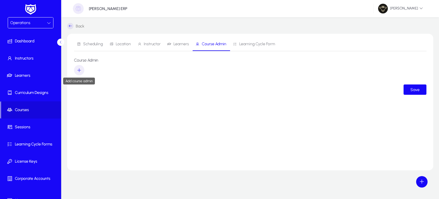
click at [79, 67] on icon "button" at bounding box center [79, 69] width 5 height 5
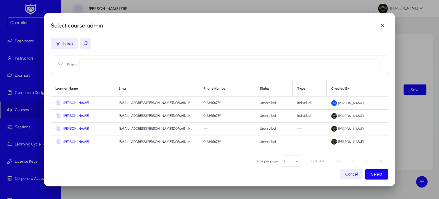
click at [71, 102] on span "Jane Milton" at bounding box center [75, 103] width 25 height 4
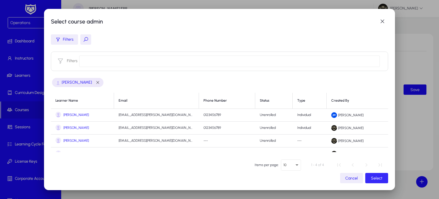
click at [376, 179] on span "Select" at bounding box center [376, 177] width 11 height 5
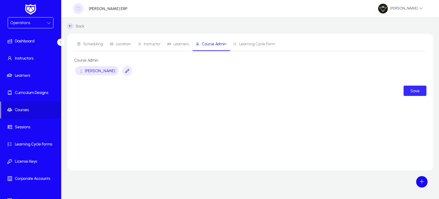
click at [416, 91] on span "Save" at bounding box center [414, 90] width 9 height 5
click at [416, 91] on div "Saving..." at bounding box center [411, 90] width 22 height 5
click at [122, 73] on span "button" at bounding box center [127, 71] width 10 height 14
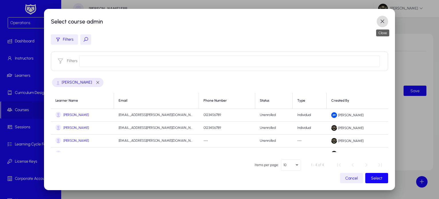
click at [383, 20] on span "button" at bounding box center [382, 21] width 11 height 11
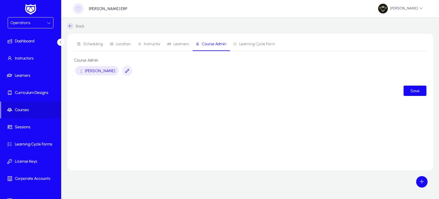
click at [262, 51] on div "Scheduling Location Instructor Learners Course Admin Learning Cycle Form" at bounding box center [250, 44] width 352 height 14
click at [258, 45] on span "Learning Cycle Form" at bounding box center [257, 44] width 36 height 4
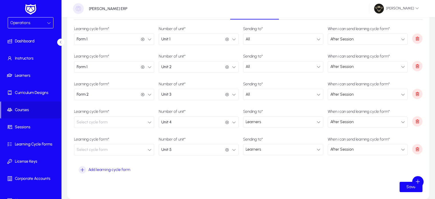
scroll to position [33, 0]
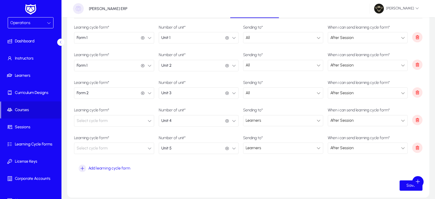
click at [98, 117] on span "Select cycle form" at bounding box center [92, 120] width 31 height 11
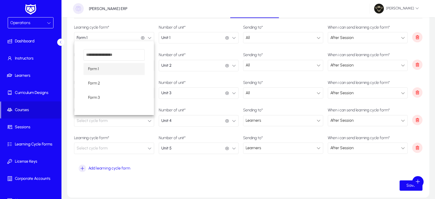
click at [98, 68] on span "Form 1" at bounding box center [93, 68] width 11 height 7
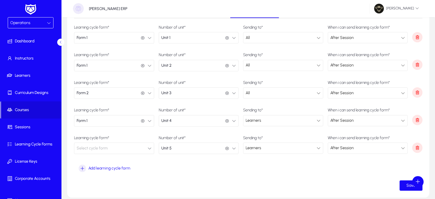
click at [105, 149] on span "Select cycle form" at bounding box center [92, 147] width 31 height 11
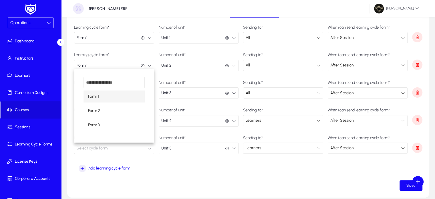
click at [102, 98] on mat-option "Form 1" at bounding box center [113, 96] width 61 height 12
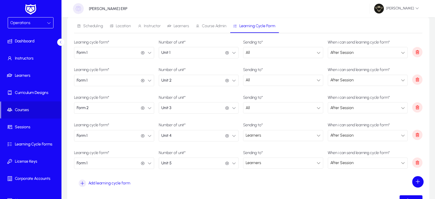
scroll to position [16, 0]
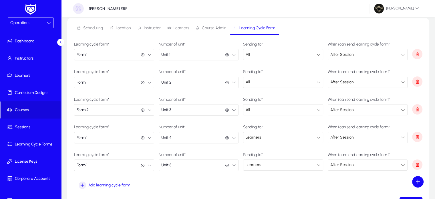
click at [98, 109] on button "Form 2 Form 2" at bounding box center [114, 109] width 80 height 11
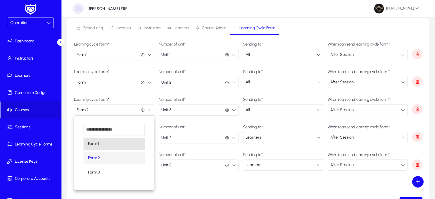
drag, startPoint x: 97, startPoint y: 143, endPoint x: 83, endPoint y: 149, distance: 15.1
click at [83, 149] on div "Form 1 Form 2 Form 3" at bounding box center [113, 153] width 79 height 74
click at [93, 144] on span "Form 1" at bounding box center [93, 143] width 11 height 7
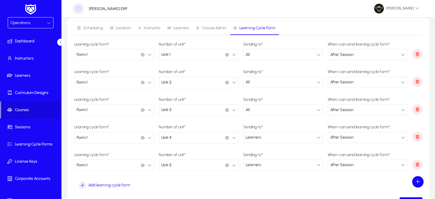
scroll to position [60, 0]
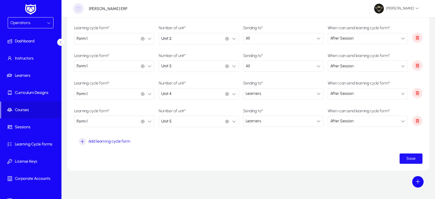
click at [410, 158] on span "Save" at bounding box center [410, 158] width 9 height 5
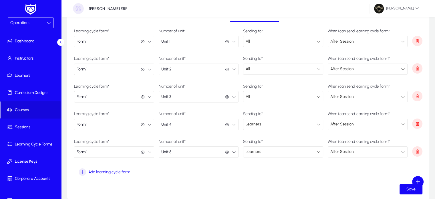
scroll to position [14, 0]
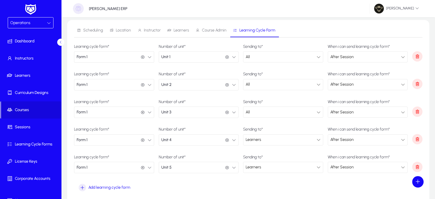
click at [202, 54] on button "Unit 1 Unit 1" at bounding box center [199, 56] width 80 height 11
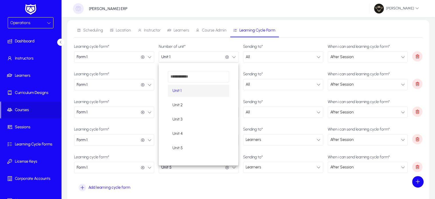
click at [205, 48] on div at bounding box center [217, 99] width 435 height 199
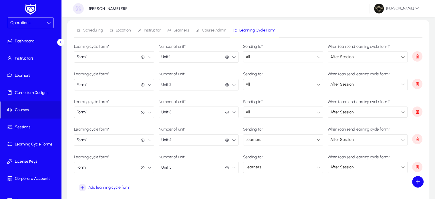
click at [274, 61] on div "All" at bounding box center [282, 56] width 79 height 11
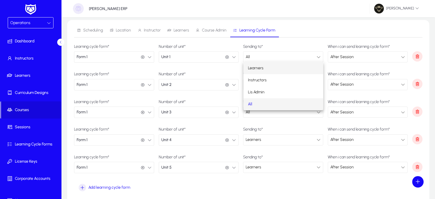
click at [257, 68] on span "Learners" at bounding box center [255, 68] width 15 height 7
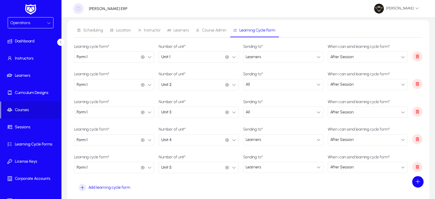
click at [249, 85] on div "All" at bounding box center [280, 84] width 71 height 7
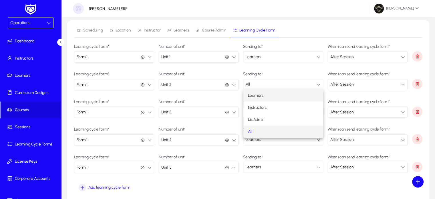
click at [261, 93] on span "Learners" at bounding box center [255, 95] width 15 height 7
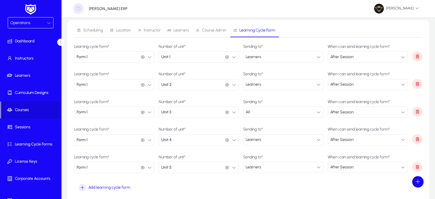
click at [261, 114] on div "All" at bounding box center [280, 111] width 71 height 7
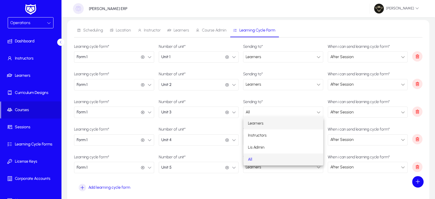
click at [257, 123] on span "Learners" at bounding box center [255, 123] width 15 height 7
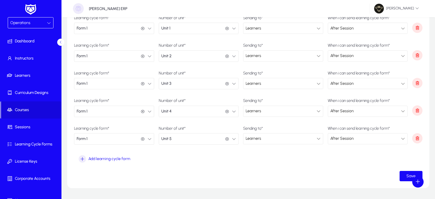
scroll to position [43, 0]
click at [108, 156] on span "Add learning cycle form" at bounding box center [109, 157] width 42 height 5
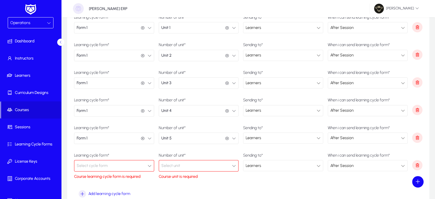
click at [133, 166] on button "Select cycle form" at bounding box center [114, 165] width 80 height 11
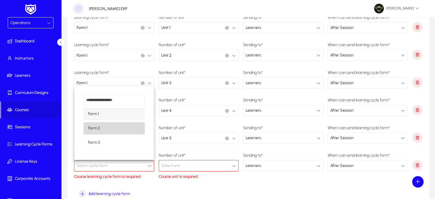
click at [98, 128] on span "Form 2" at bounding box center [94, 128] width 12 height 7
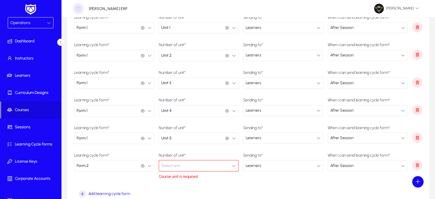
click at [211, 169] on button "Select unit" at bounding box center [199, 165] width 80 height 11
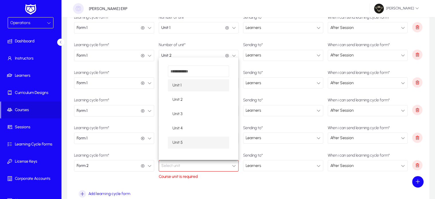
click at [186, 143] on mat-option "Unit 5" at bounding box center [198, 142] width 61 height 12
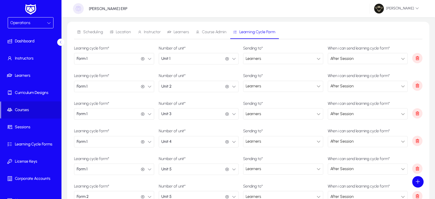
scroll to position [13, 0]
click at [270, 138] on div "Learners" at bounding box center [280, 140] width 71 height 7
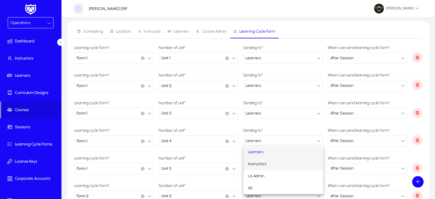
click at [258, 163] on span "Instructors" at bounding box center [257, 163] width 19 height 7
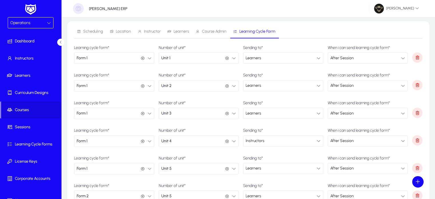
click at [270, 167] on div "Learners" at bounding box center [280, 167] width 71 height 7
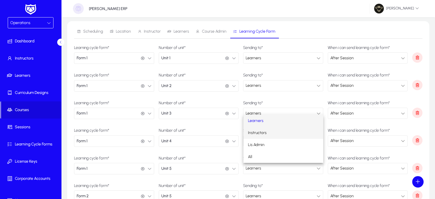
click at [263, 135] on span "Instructors" at bounding box center [257, 132] width 19 height 7
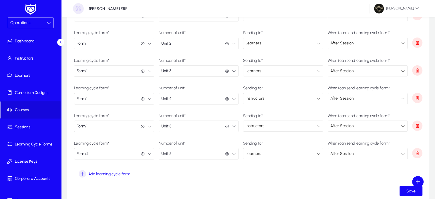
scroll to position [57, 0]
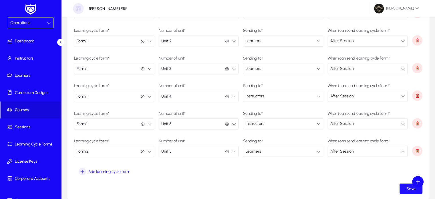
click at [406, 189] on span "Save" at bounding box center [410, 188] width 9 height 5
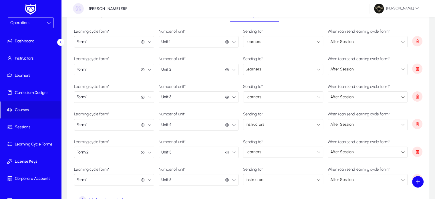
scroll to position [0, 0]
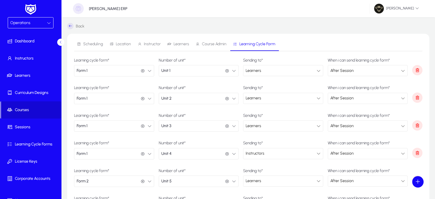
click at [14, 109] on icon at bounding box center [11, 110] width 8 height 6
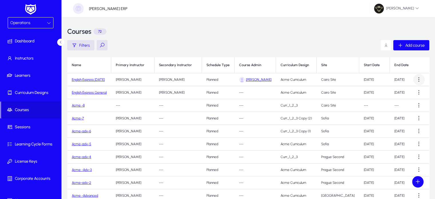
drag, startPoint x: 69, startPoint y: 78, endPoint x: 411, endPoint y: 80, distance: 341.4
click at [411, 80] on tr "English Express August 2025 John Doe II John Doe Planned Jane Milton Acme Curri…" at bounding box center [360, 79] width 587 height 13
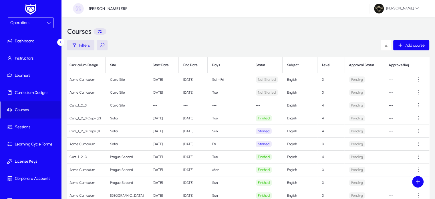
scroll to position [0, 213]
click at [195, 34] on div "Courses 72" at bounding box center [248, 31] width 362 height 17
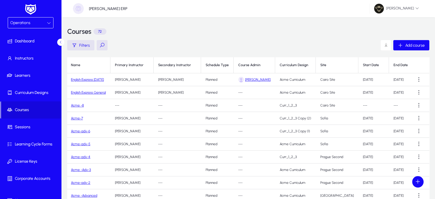
scroll to position [0, 0]
click at [104, 81] on link "English Express August 2025" at bounding box center [88, 79] width 33 height 4
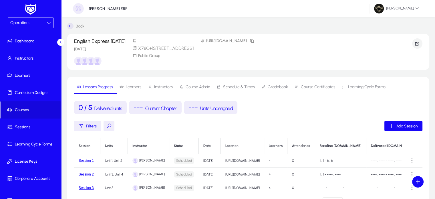
click at [163, 89] on span "Instructors" at bounding box center [163, 87] width 19 height 4
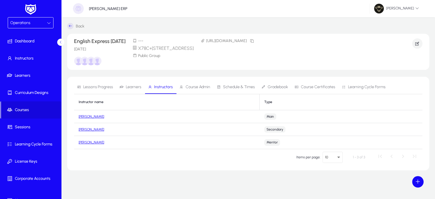
click at [92, 118] on link "John Doe II" at bounding box center [91, 116] width 25 height 4
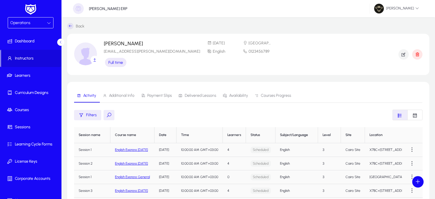
drag, startPoint x: 165, startPoint y: 52, endPoint x: 101, endPoint y: 51, distance: 63.1
click at [101, 51] on section "John Doe Ii hazem.farag+72@badgewell.com Full time 01 Jan 2025 Cairo English 01…" at bounding box center [248, 54] width 362 height 41
copy p "hazem.farag+72@badgewell.com"
click at [253, 12] on div "GENNIE ERP Hazem Mourad" at bounding box center [247, 8] width 373 height 17
